Goal: Task Accomplishment & Management: Use online tool/utility

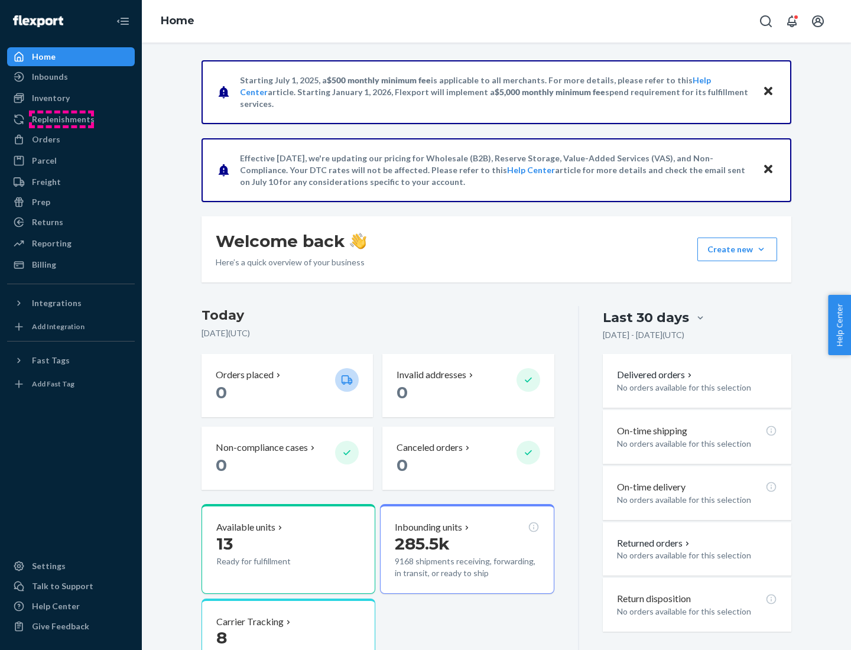
click at [61, 119] on div "Replenishments" at bounding box center [63, 120] width 63 height 12
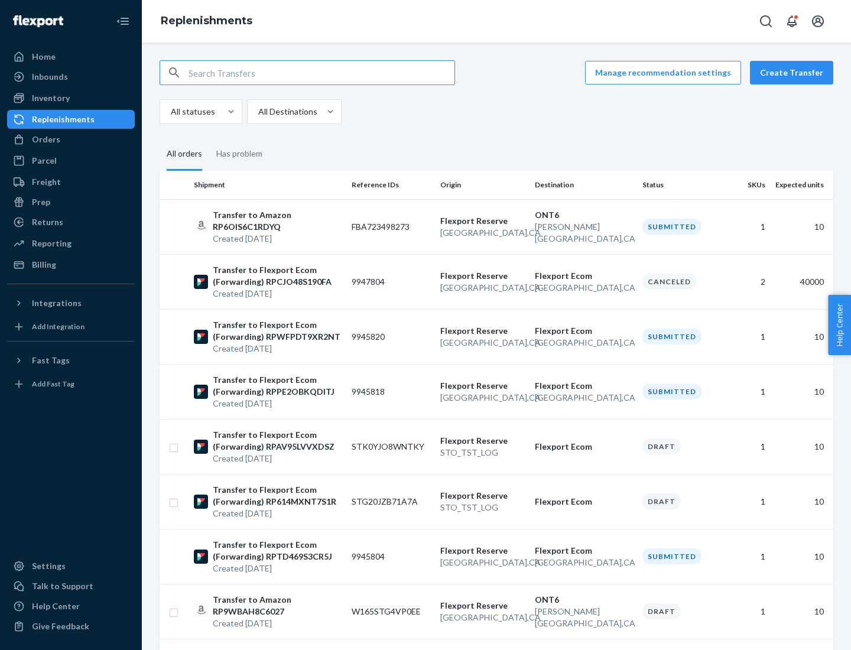
click at [795, 73] on button "Create Transfer" at bounding box center [791, 73] width 83 height 24
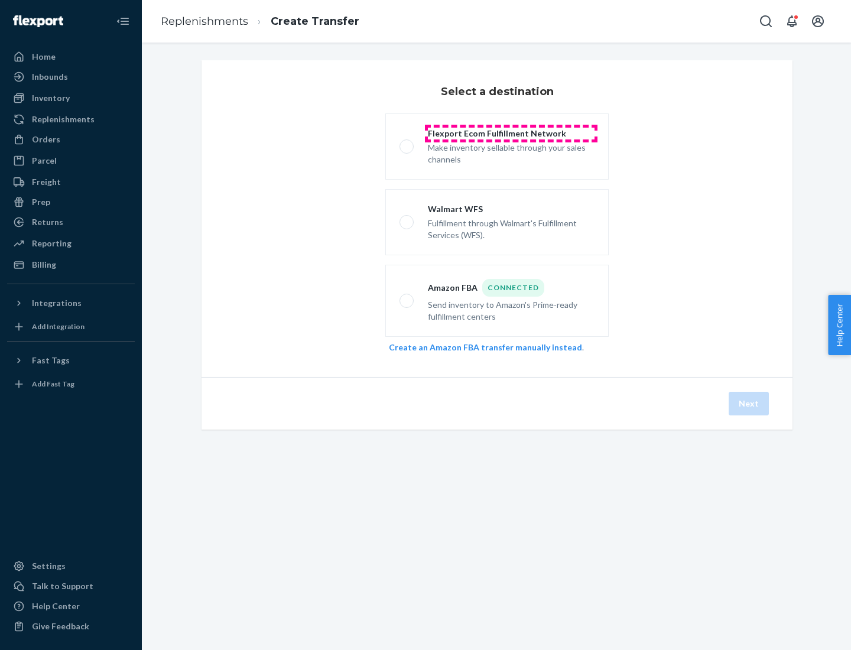
click at [511, 134] on div "Flexport Ecom Fulfillment Network" at bounding box center [511, 134] width 167 height 12
click at [407, 143] on input "Flexport Ecom Fulfillment Network Make inventory sellable through your sales ch…" at bounding box center [404, 147] width 8 height 8
radio input "true"
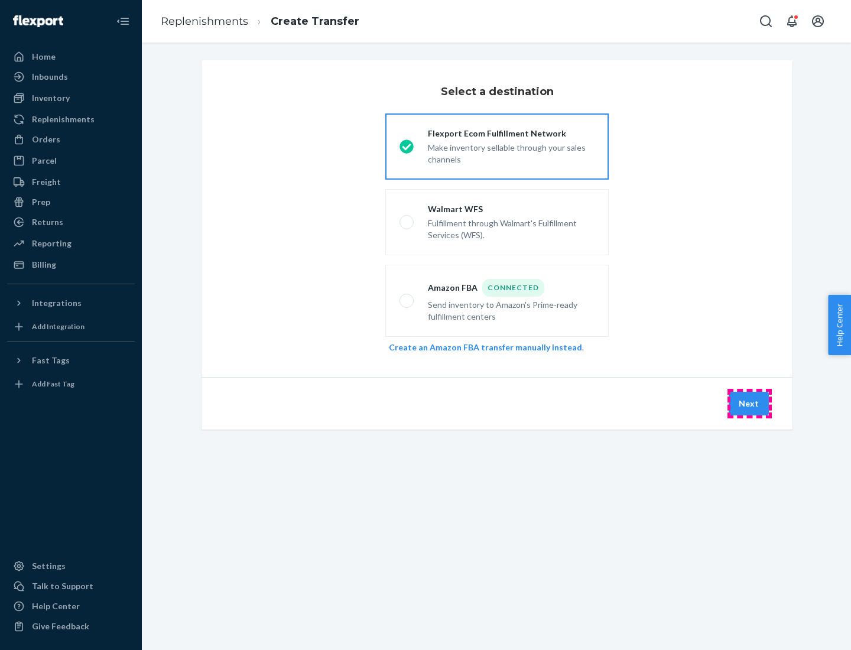
click at [750, 404] on button "Next" at bounding box center [749, 404] width 40 height 24
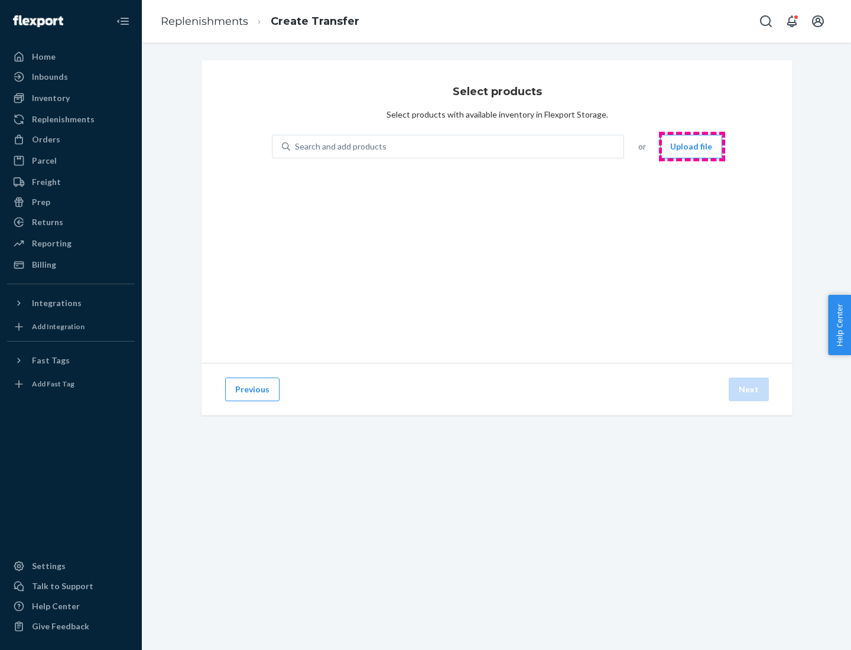
click at [692, 147] on button "Upload file" at bounding box center [691, 147] width 62 height 24
